Goal: Entertainment & Leisure: Consume media (video, audio)

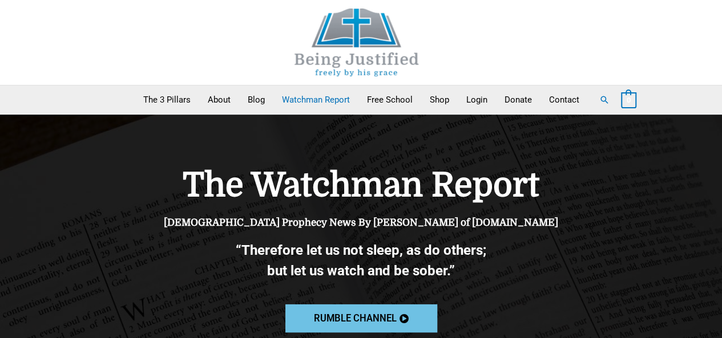
click at [330, 324] on span "Rumble channel" at bounding box center [354, 319] width 83 height 10
